Goal: Navigation & Orientation: Find specific page/section

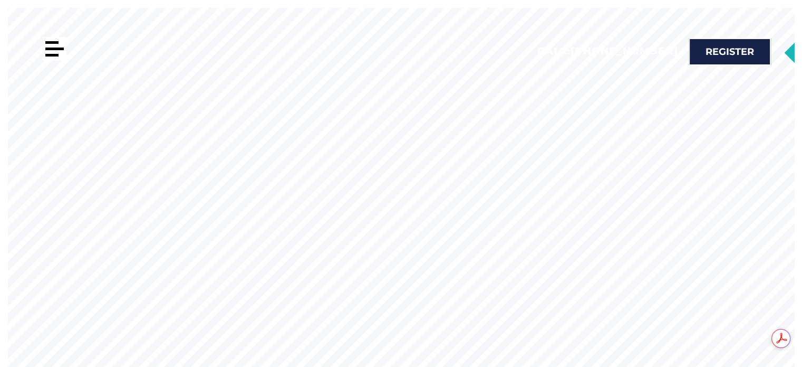
click at [59, 47] on div at bounding box center [54, 48] width 18 height 3
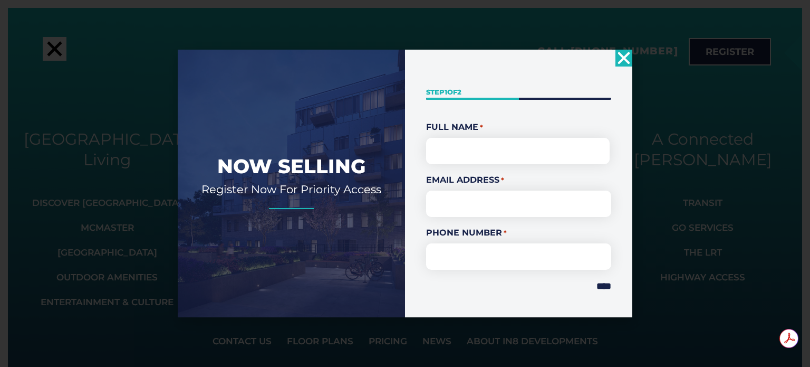
click at [627, 56] on icon "Close" at bounding box center [624, 58] width 17 height 17
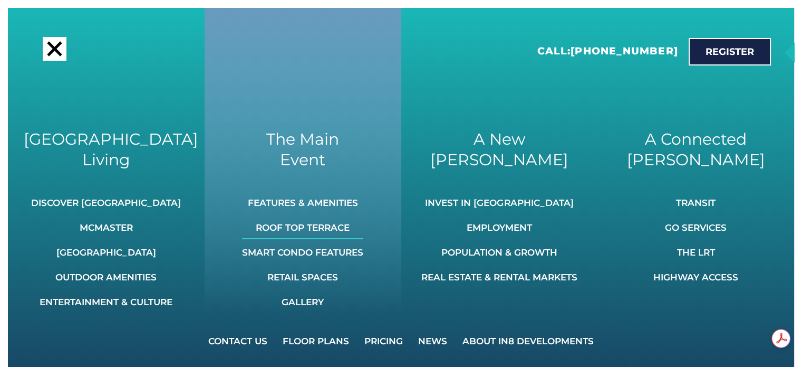
click at [338, 225] on link "Roof Top Terrace" at bounding box center [302, 227] width 121 height 23
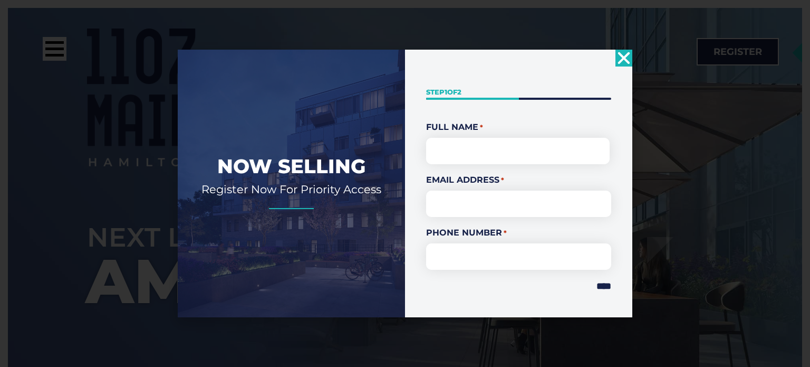
click at [626, 60] on use "Close" at bounding box center [624, 58] width 12 height 12
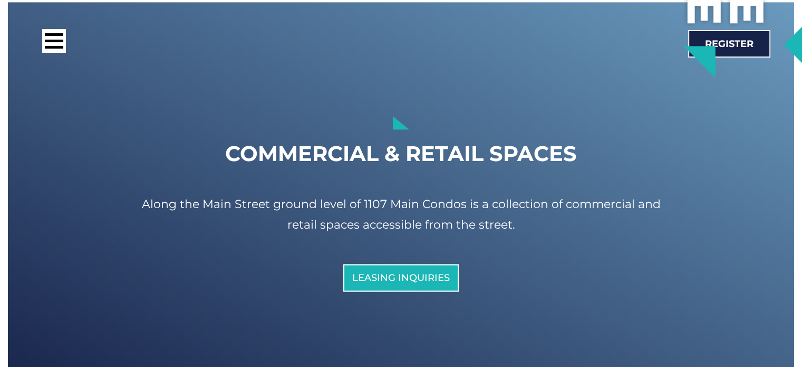
scroll to position [5782, 0]
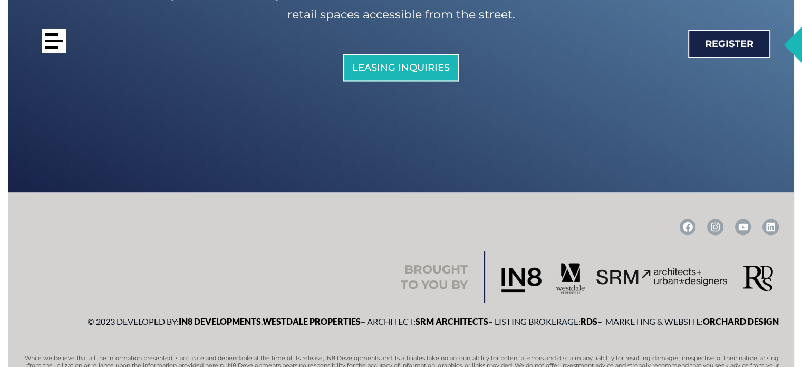
click at [62, 47] on div at bounding box center [54, 41] width 24 height 24
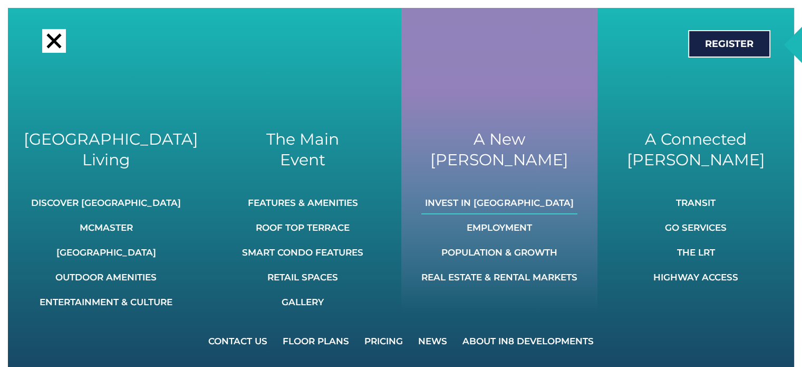
click at [526, 202] on link "Invest In [GEOGRAPHIC_DATA]" at bounding box center [499, 202] width 156 height 23
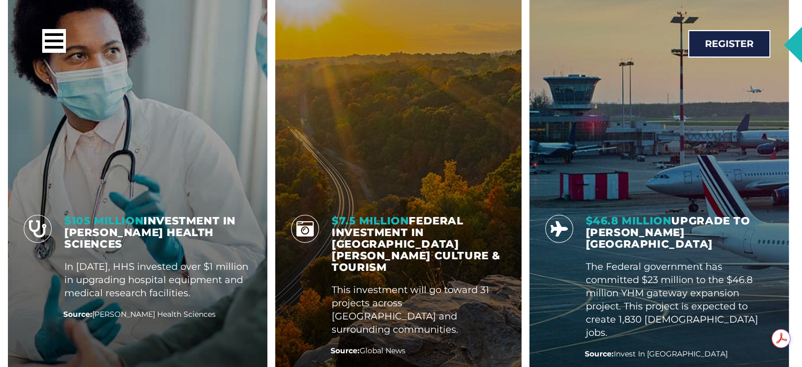
scroll to position [3065, 0]
